Goal: Task Accomplishment & Management: Manage account settings

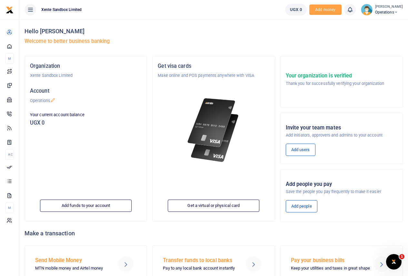
click at [387, 14] on span "Operations" at bounding box center [389, 12] width 28 height 6
click at [381, 36] on link "Account Settings" at bounding box center [376, 35] width 56 height 9
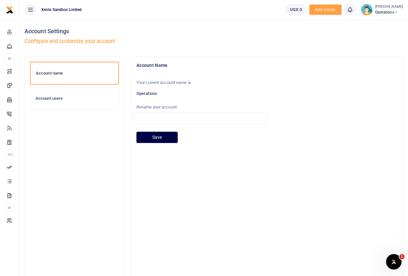
click at [78, 99] on h6 "Account users" at bounding box center [74, 98] width 78 height 5
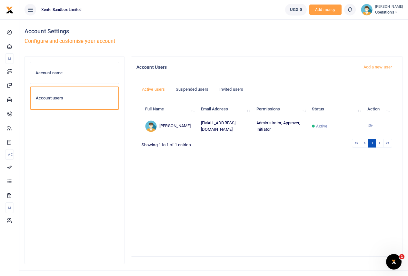
click at [368, 127] on icon at bounding box center [370, 125] width 5 height 5
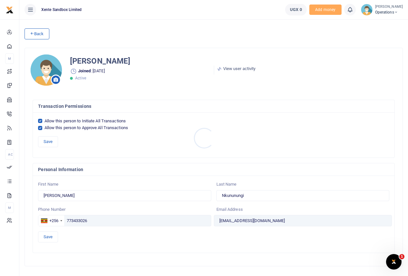
scroll to position [20, 0]
